Goal: Information Seeking & Learning: Learn about a topic

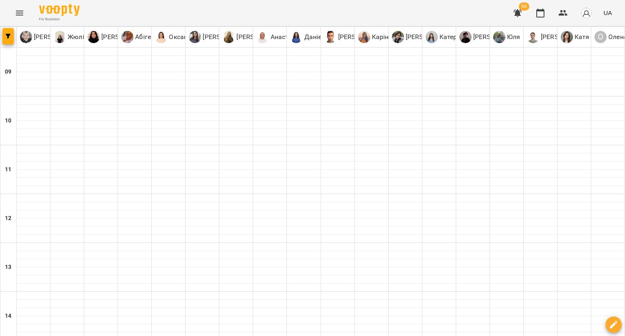
type input "**********"
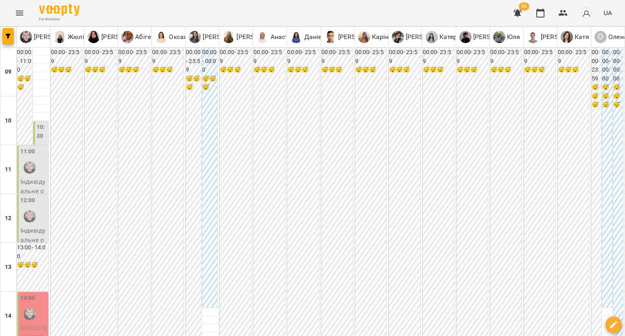
drag, startPoint x: 362, startPoint y: 293, endPoint x: 361, endPoint y: 308, distance: 14.6
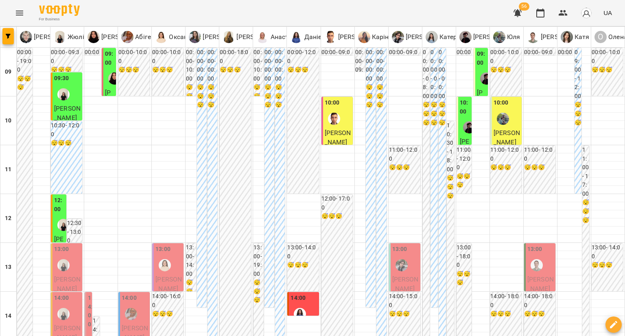
type input "**********"
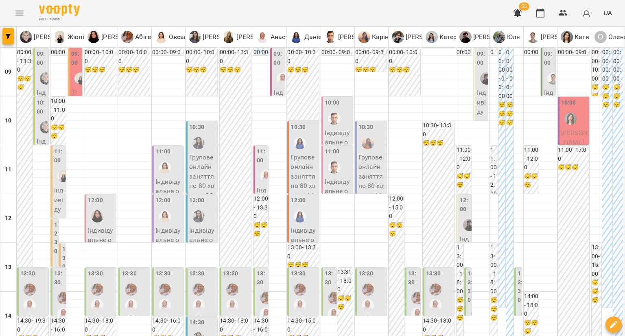
type input "**********"
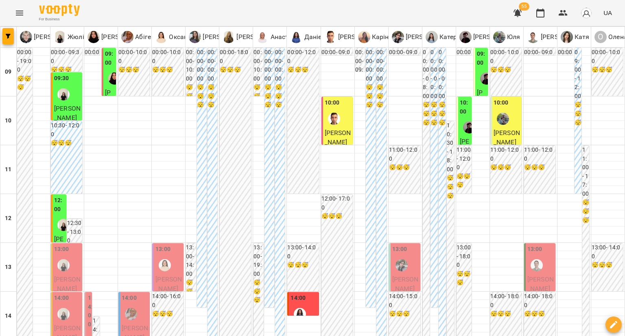
type input "**********"
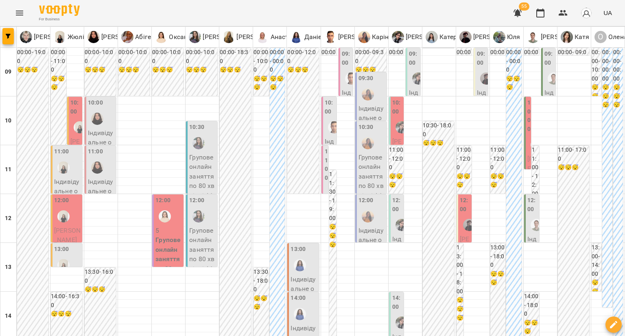
type input "**********"
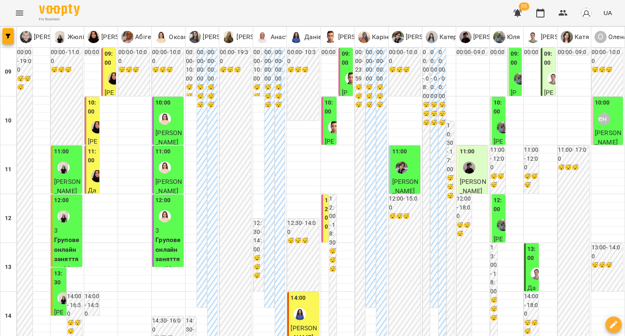
click at [105, 78] on div at bounding box center [114, 78] width 19 height 19
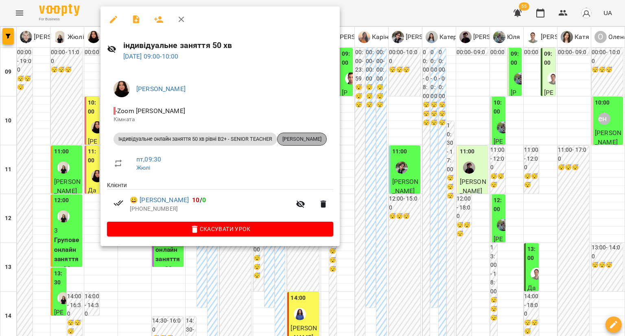
click at [292, 139] on span "[PERSON_NAME]" at bounding box center [301, 138] width 49 height 7
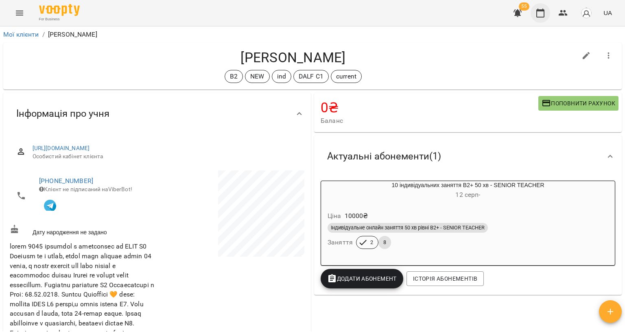
click at [537, 15] on icon "button" at bounding box center [540, 13] width 10 height 10
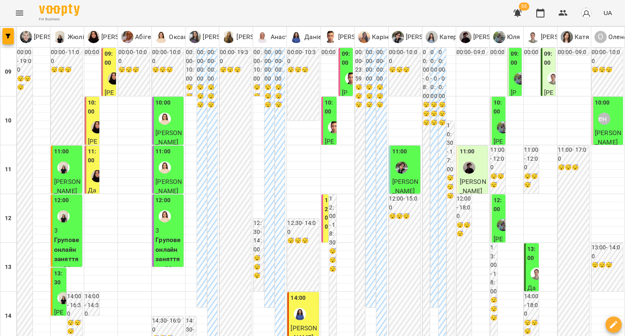
click at [92, 122] on div at bounding box center [97, 127] width 19 height 19
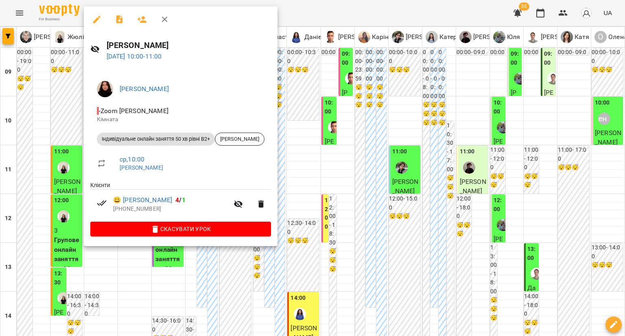
click at [64, 127] on div at bounding box center [312, 168] width 625 height 336
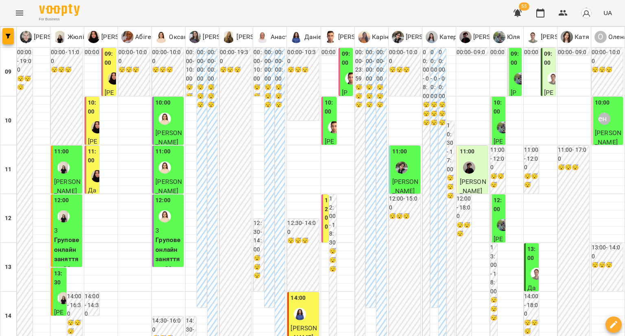
click at [106, 81] on div at bounding box center [114, 78] width 19 height 19
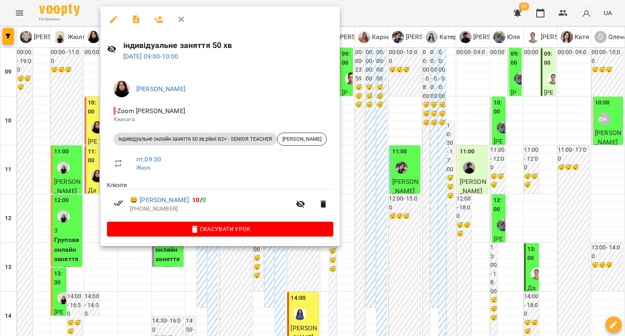
click at [351, 299] on div at bounding box center [312, 168] width 625 height 336
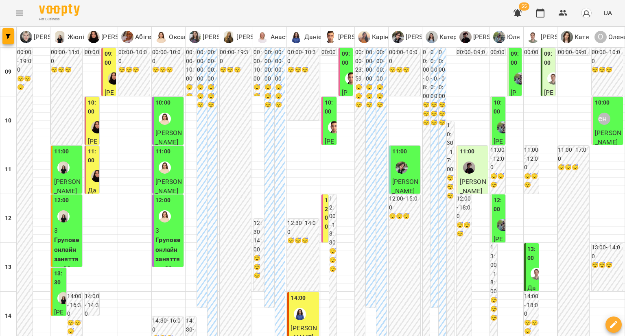
click at [106, 79] on div at bounding box center [114, 78] width 19 height 19
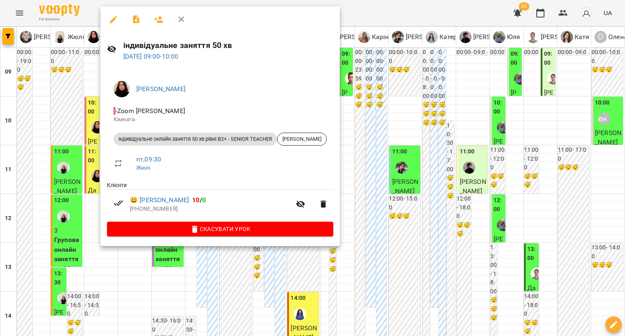
click at [62, 100] on div at bounding box center [312, 168] width 625 height 336
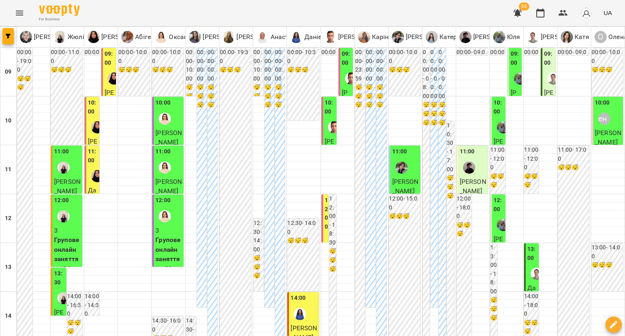
click at [88, 121] on div at bounding box center [97, 127] width 19 height 19
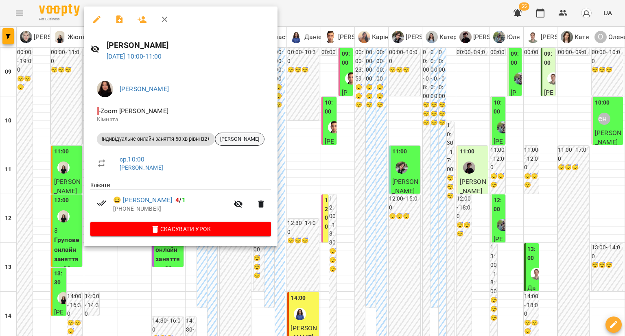
click at [257, 145] on div "[PERSON_NAME]" at bounding box center [240, 139] width 50 height 13
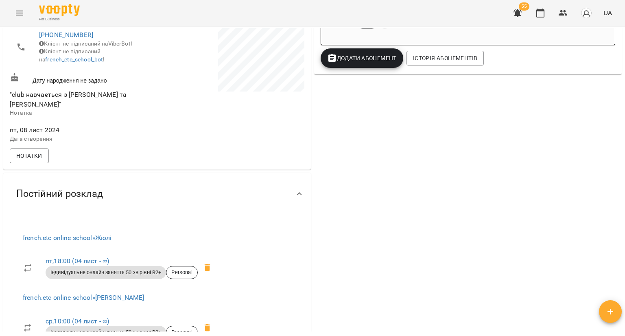
scroll to position [285, 0]
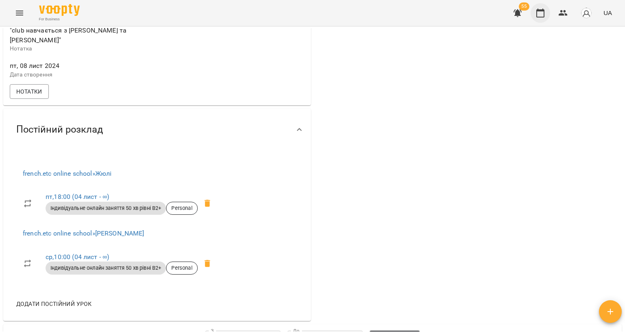
click at [541, 13] on icon "button" at bounding box center [540, 13] width 10 height 10
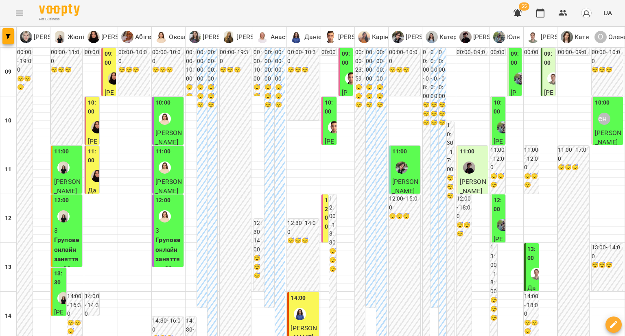
click at [98, 166] on div "11:00 Дар'я Шелофаст Індивідуальне онлайн заняття 50 хв (підготовка до іспиту )…" at bounding box center [92, 334] width 15 height 377
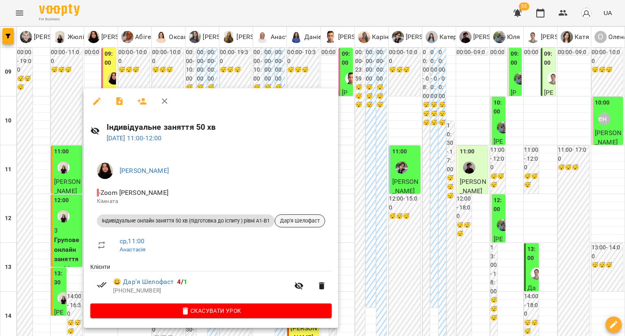
click at [309, 224] on div "Дар'я Шелофаст" at bounding box center [299, 220] width 50 height 13
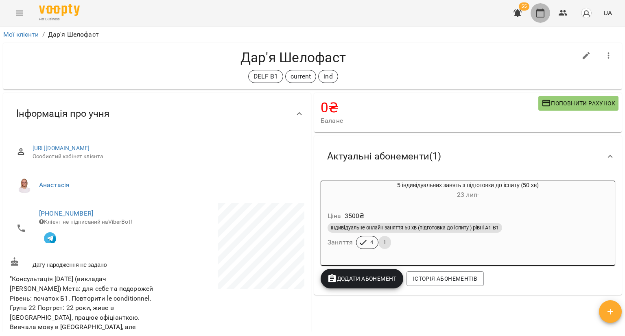
click at [545, 8] on icon "button" at bounding box center [540, 13] width 10 height 10
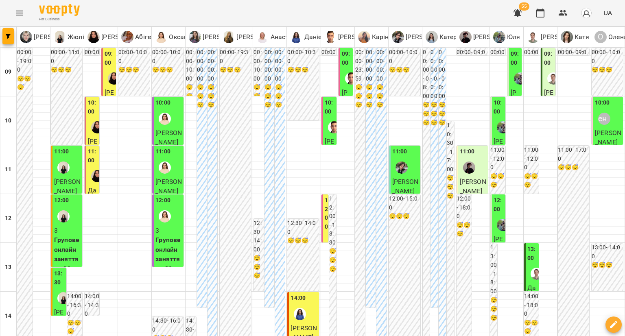
scroll to position [285, 0]
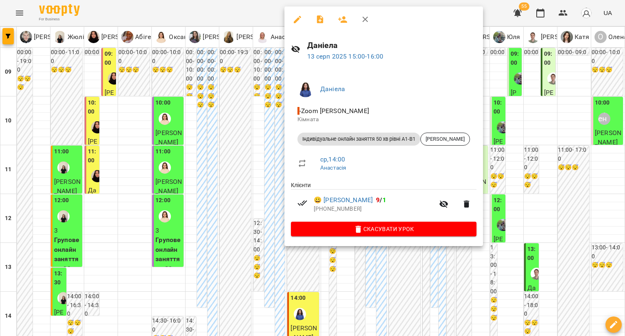
click at [452, 145] on li "Індивідуальне онлайн заняття 50 хв рівні А1-В1 [PERSON_NAME]" at bounding box center [383, 139] width 185 height 20
click at [452, 145] on div "[PERSON_NAME]" at bounding box center [445, 139] width 50 height 13
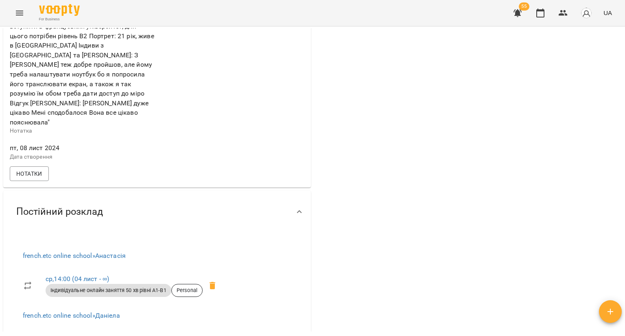
scroll to position [407, 0]
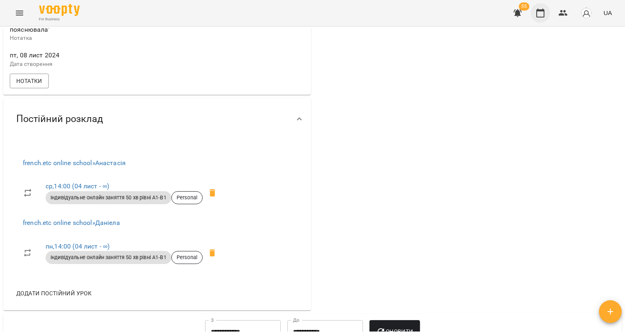
click at [542, 11] on icon "button" at bounding box center [540, 13] width 10 height 10
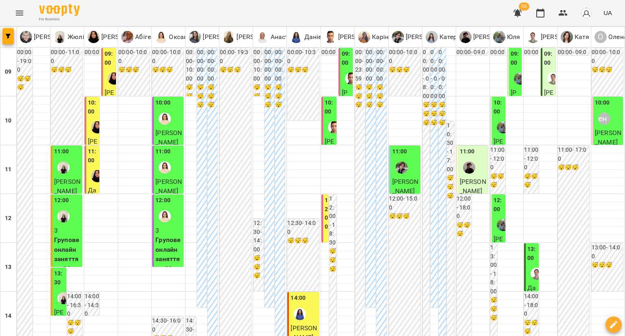
scroll to position [163, 0]
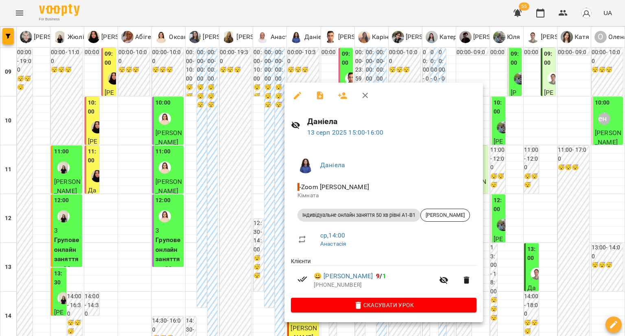
click at [231, 205] on div at bounding box center [312, 168] width 625 height 336
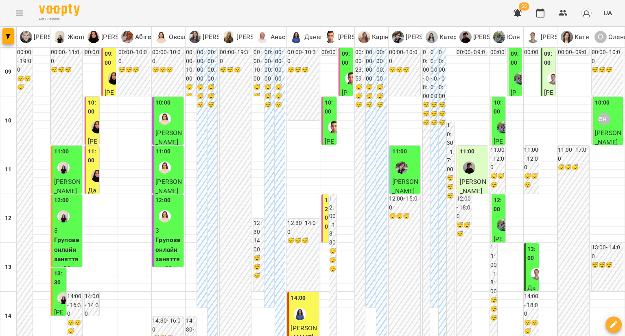
scroll to position [366, 0]
type input "**********"
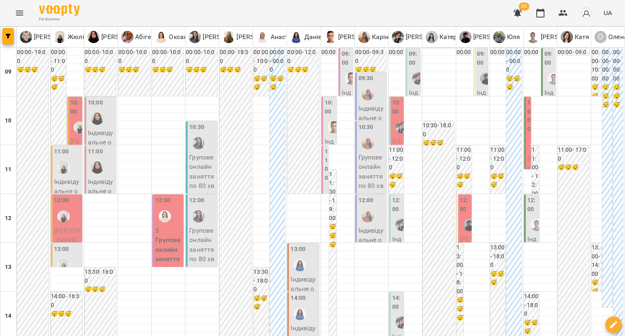
type input "**********"
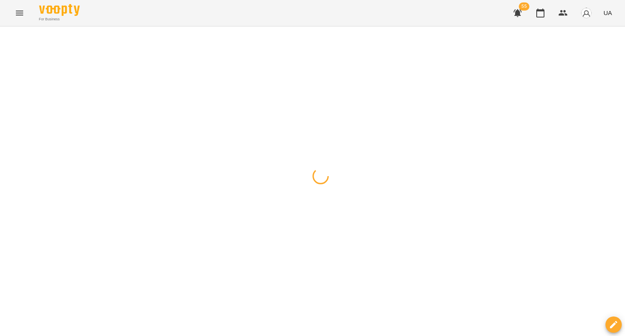
click at [275, 26] on div at bounding box center [312, 26] width 625 height 0
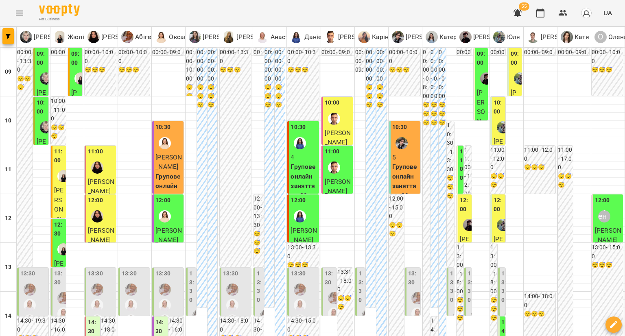
click at [54, 173] on div at bounding box center [63, 176] width 19 height 19
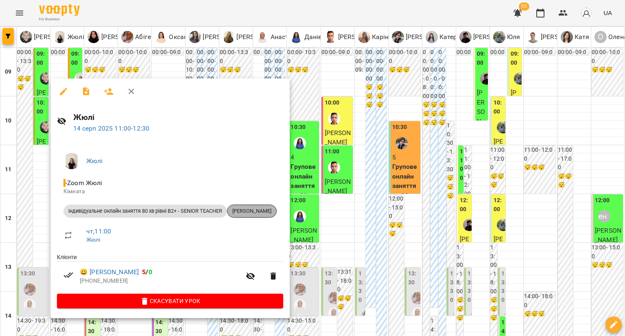
click at [241, 211] on span "[PERSON_NAME]" at bounding box center [251, 210] width 49 height 7
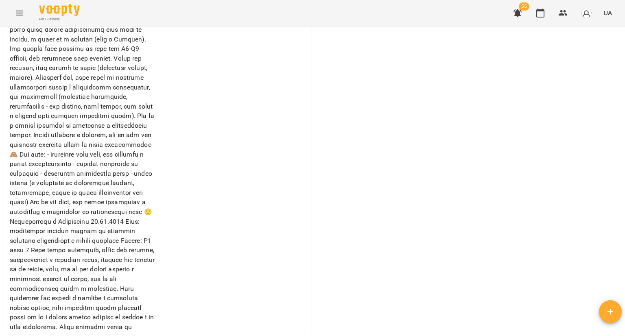
scroll to position [266, 0]
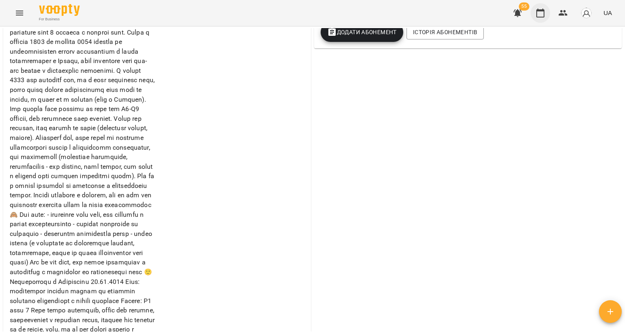
click at [534, 14] on button "button" at bounding box center [540, 13] width 20 height 20
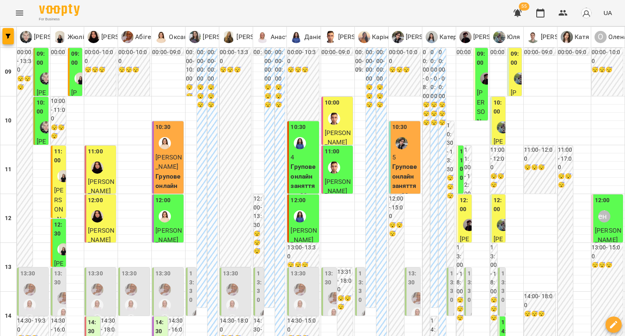
scroll to position [449, 0]
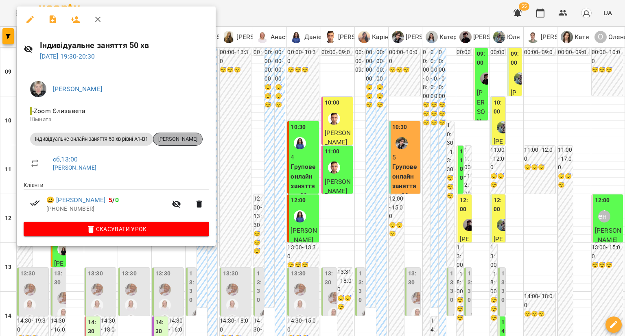
click at [179, 141] on span "[PERSON_NAME]" at bounding box center [177, 138] width 49 height 7
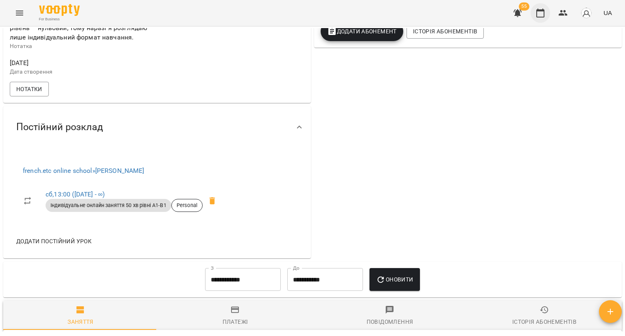
scroll to position [225, 0]
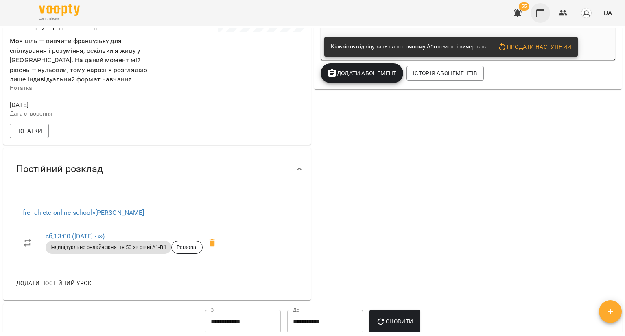
click at [537, 14] on icon "button" at bounding box center [540, 13] width 8 height 9
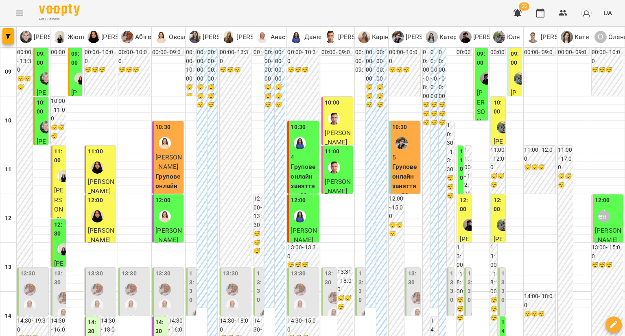
click at [101, 173] on div at bounding box center [97, 167] width 19 height 19
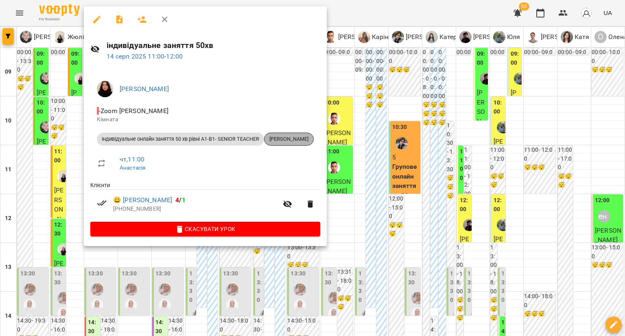
click at [298, 140] on span "[PERSON_NAME]" at bounding box center [288, 138] width 49 height 7
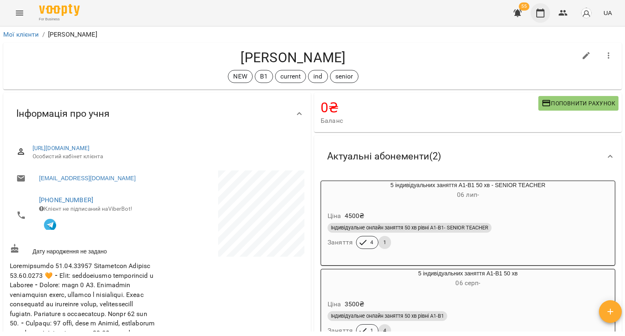
click at [542, 17] on icon "button" at bounding box center [540, 13] width 8 height 9
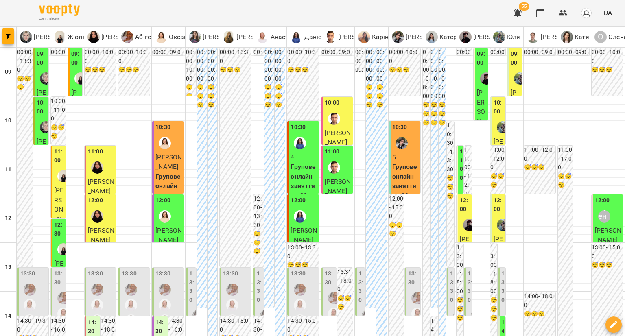
click at [107, 161] on div "11:00" at bounding box center [101, 162] width 26 height 30
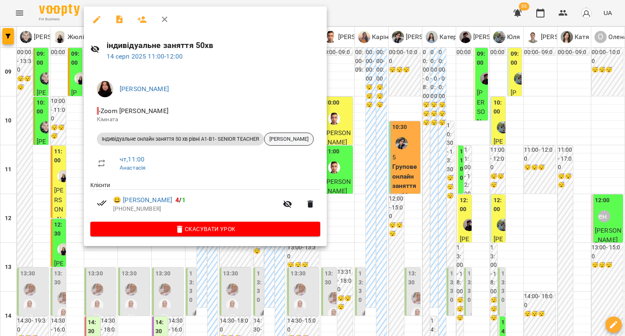
click at [286, 139] on span "[PERSON_NAME]" at bounding box center [288, 138] width 49 height 7
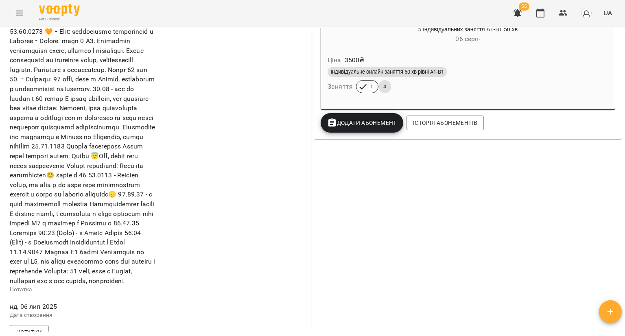
scroll to position [122, 0]
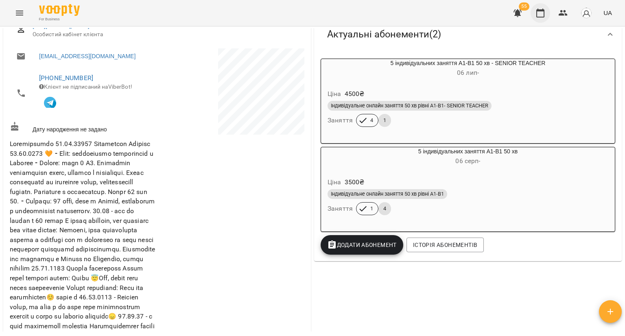
click at [538, 20] on button "button" at bounding box center [540, 13] width 20 height 20
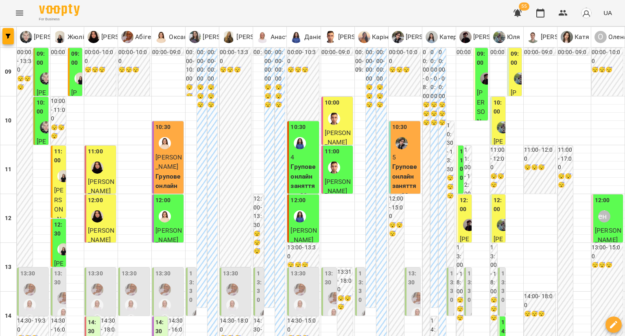
scroll to position [447, 0]
type input "**********"
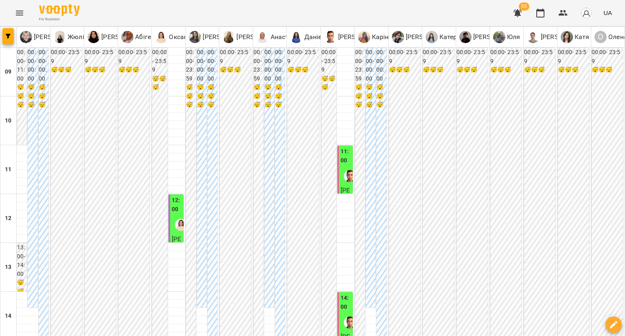
scroll to position [164, 0]
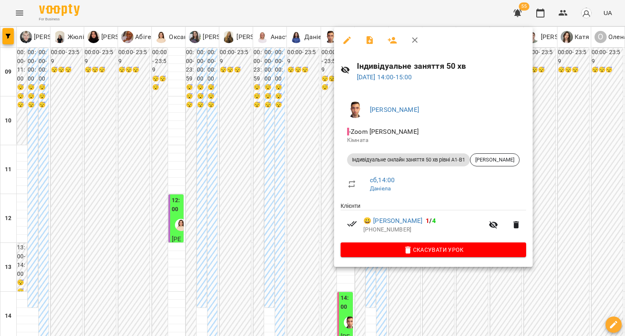
click at [314, 189] on div at bounding box center [312, 168] width 625 height 336
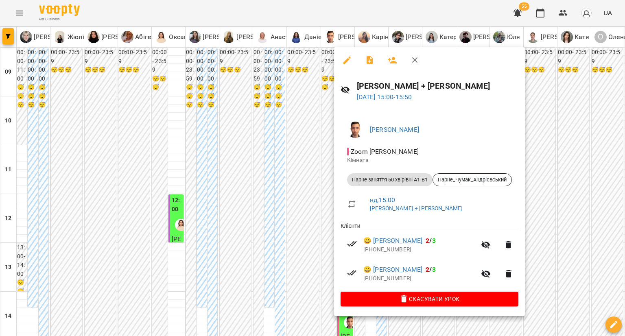
click at [291, 237] on div at bounding box center [312, 168] width 625 height 336
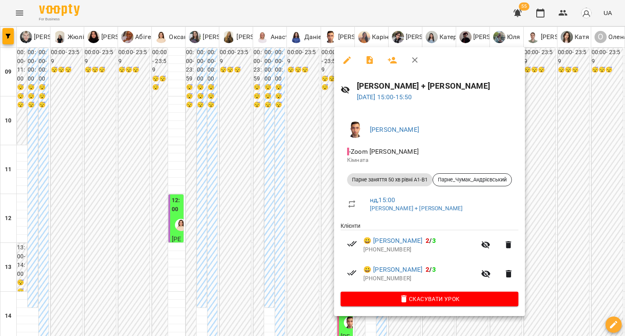
click at [360, 326] on div at bounding box center [312, 168] width 625 height 336
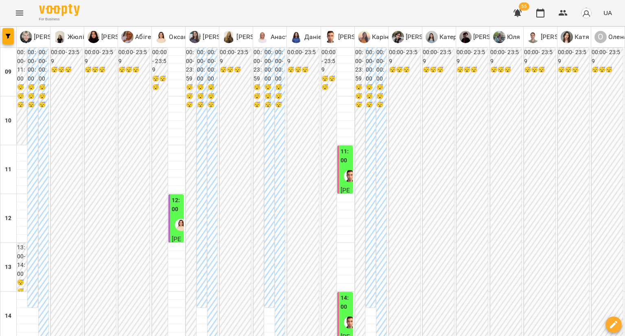
type input "**********"
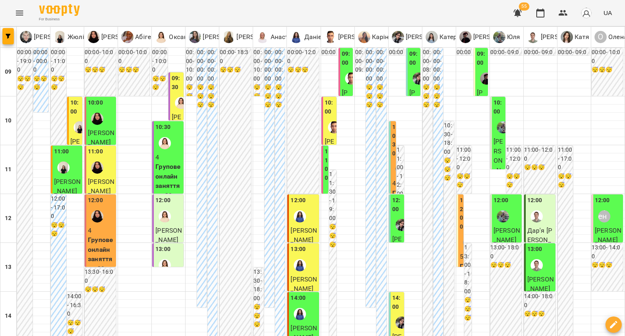
click at [73, 115] on label "10:00" at bounding box center [75, 106] width 11 height 17
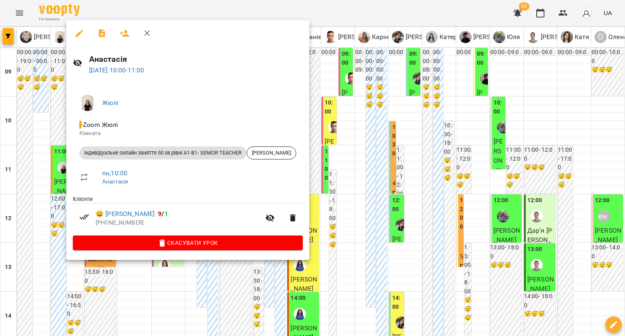
click at [41, 170] on div at bounding box center [312, 168] width 625 height 336
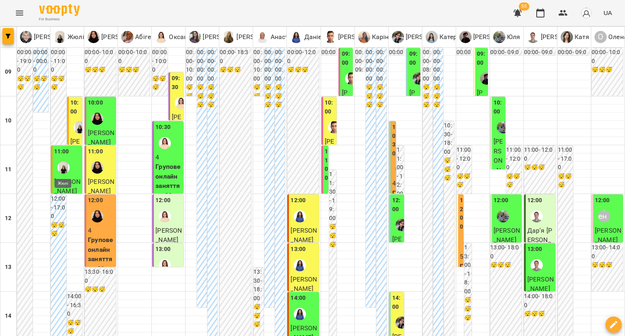
click at [63, 166] on img "Жюлі" at bounding box center [63, 167] width 12 height 12
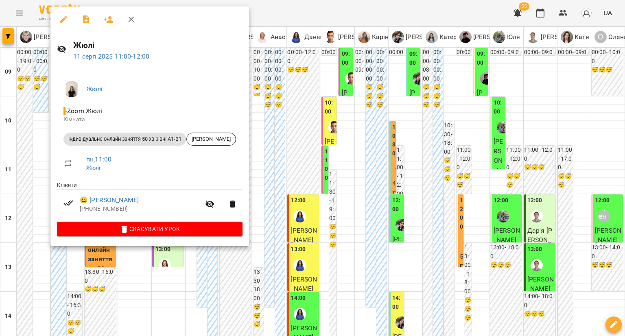
click at [33, 201] on div at bounding box center [312, 168] width 625 height 336
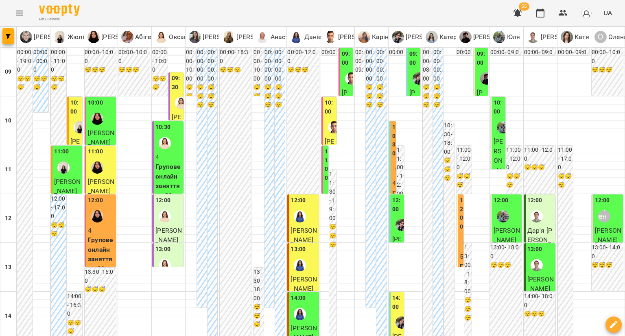
scroll to position [203, 0]
click at [302, 305] on div at bounding box center [299, 314] width 19 height 19
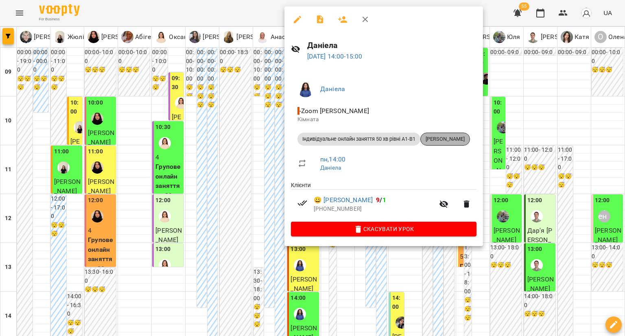
click at [447, 144] on div "[PERSON_NAME]" at bounding box center [445, 139] width 50 height 13
